Goal: Information Seeking & Learning: Check status

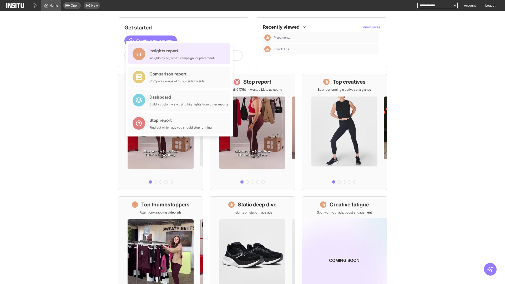
click at [181, 54] on div "Insights report Insights by ad, adset, campaign, or placement" at bounding box center [181, 54] width 65 height 13
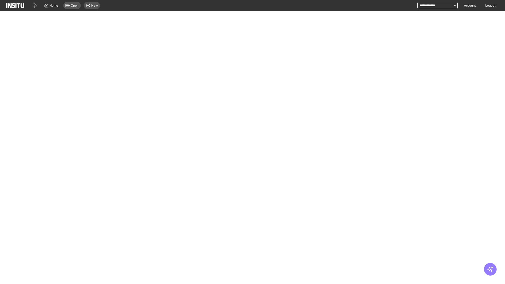
select select "**"
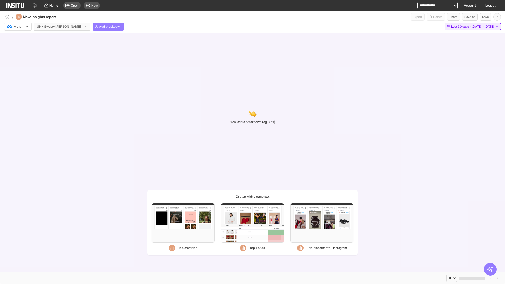
click at [463, 27] on span "Last 30 days - [DATE] - [DATE]" at bounding box center [472, 26] width 43 height 4
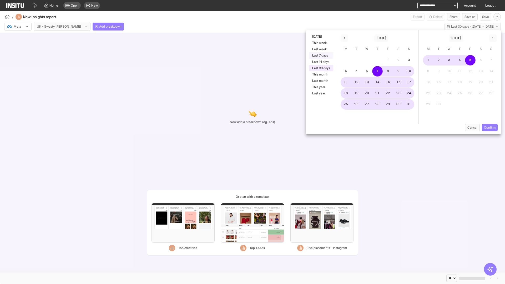
click at [321, 56] on button "Last 7 days" at bounding box center [321, 55] width 24 height 6
